Goal: Task Accomplishment & Management: Use online tool/utility

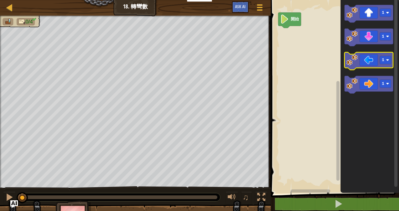
click at [371, 62] on icon "Blockly工作區" at bounding box center [368, 61] width 49 height 18
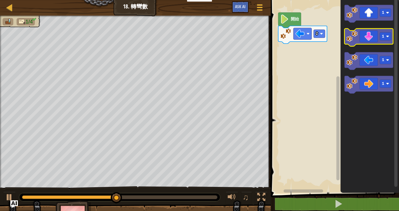
click at [368, 37] on icon "Blockly工作區" at bounding box center [368, 38] width 49 height 18
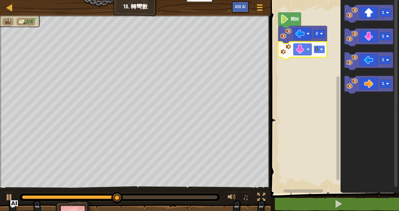
click at [319, 46] on rect "Blockly工作區" at bounding box center [319, 49] width 11 height 8
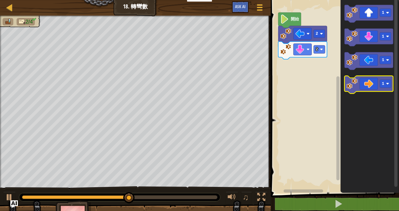
click at [375, 87] on icon "Blockly工作區" at bounding box center [368, 85] width 49 height 18
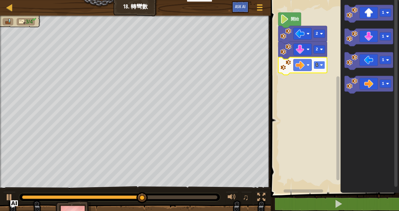
click at [321, 65] on image "Blockly工作區" at bounding box center [321, 65] width 3 height 3
click at [320, 68] on rect "Blockly工作區" at bounding box center [319, 65] width 11 height 8
click at [318, 66] on rect "Blockly工作區" at bounding box center [319, 65] width 11 height 8
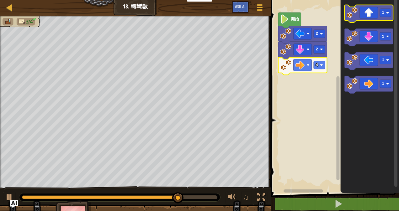
click at [375, 18] on icon "Blockly工作區" at bounding box center [368, 14] width 49 height 18
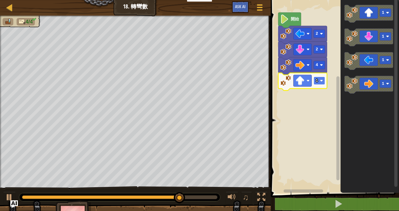
click at [322, 82] on image "Blockly工作區" at bounding box center [321, 80] width 3 height 3
click at [317, 84] on rect "Blockly工作區" at bounding box center [319, 81] width 11 height 8
